Goal: Transaction & Acquisition: Purchase product/service

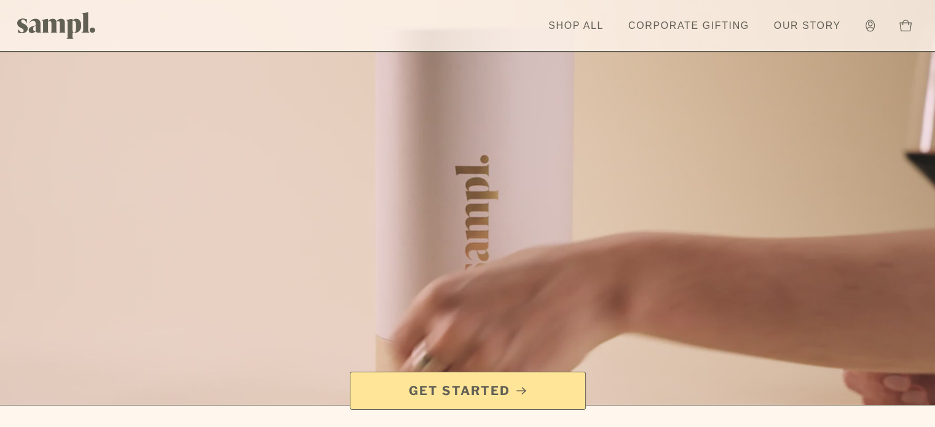
scroll to position [25, 0]
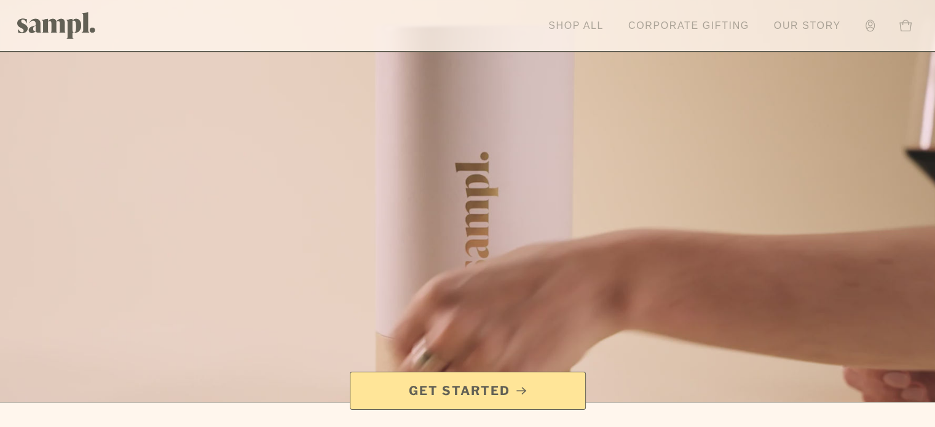
click at [560, 18] on link "Shop All" at bounding box center [576, 25] width 68 height 27
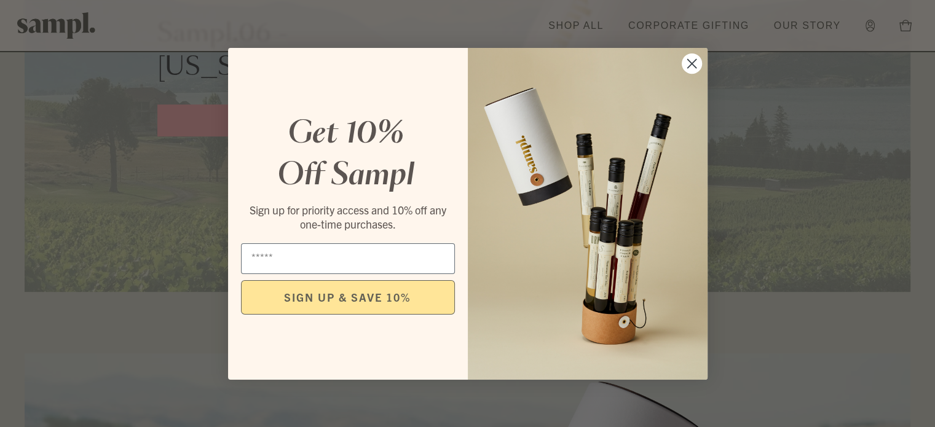
scroll to position [738, 0]
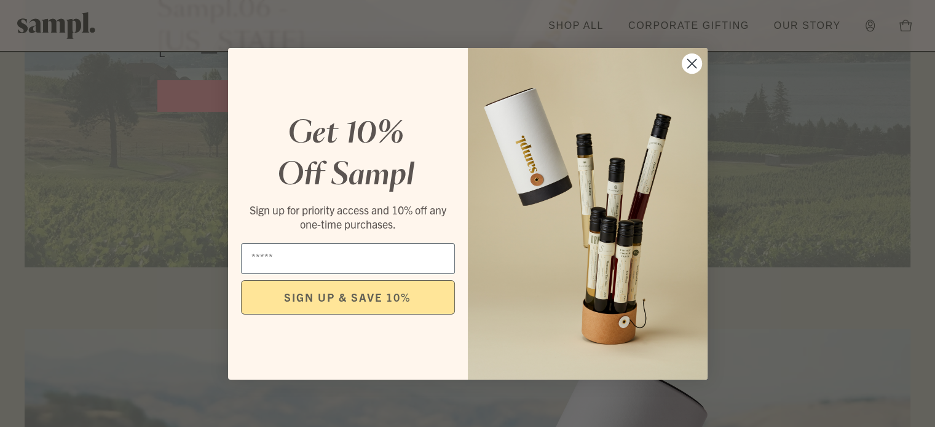
click at [697, 69] on circle "Close dialog" at bounding box center [691, 63] width 20 height 20
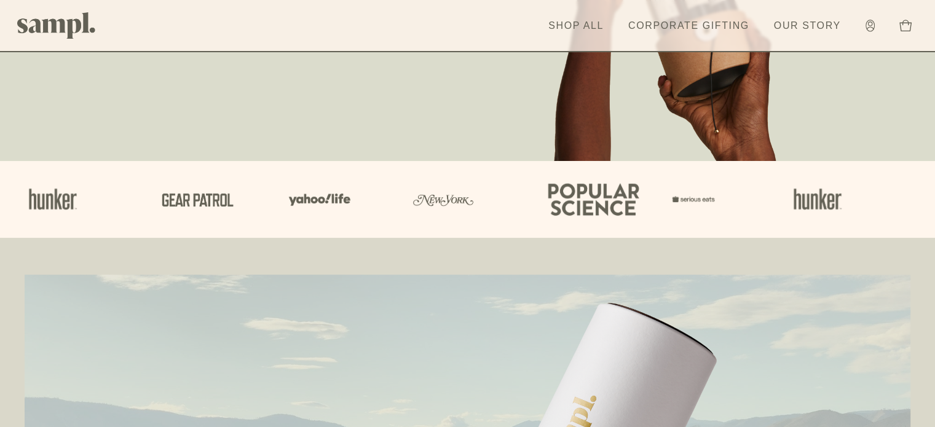
scroll to position [0, 0]
